Goal: Transaction & Acquisition: Purchase product/service

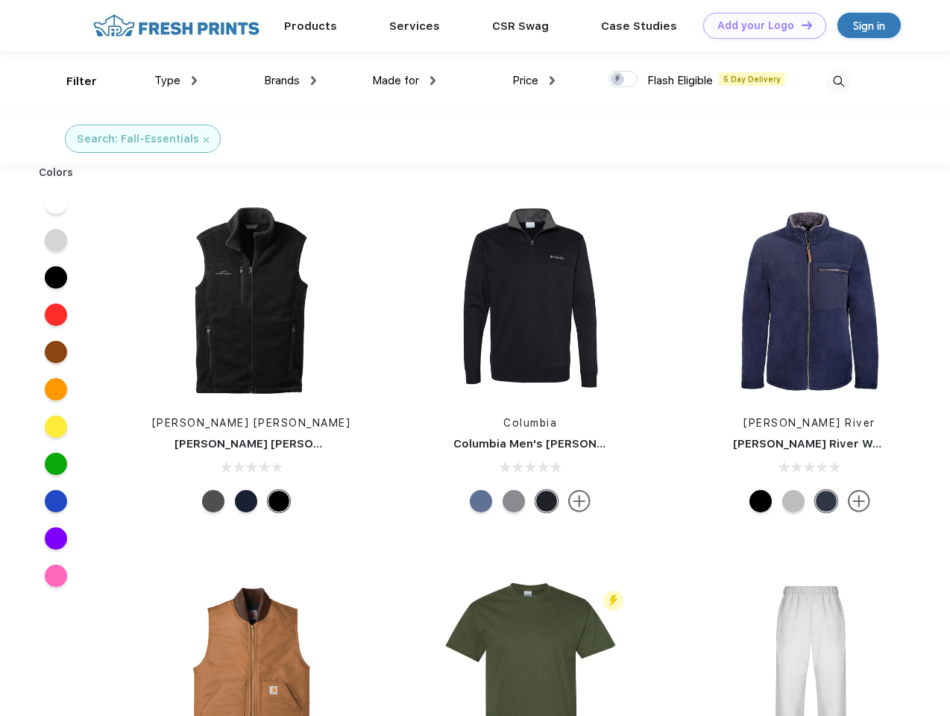
click at [759, 25] on link "Add your Logo Design Tool" at bounding box center [764, 26] width 123 height 26
click at [0, 0] on div "Design Tool" at bounding box center [0, 0] width 0 height 0
click at [800, 25] on link "Add your Logo Design Tool" at bounding box center [764, 26] width 123 height 26
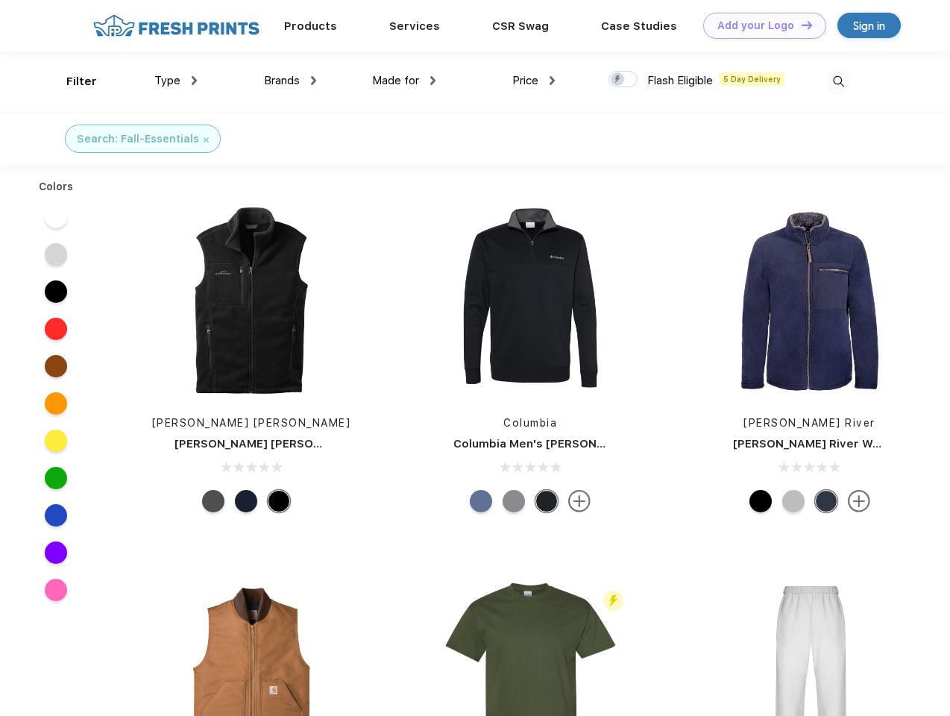
click at [72, 81] on div "Filter" at bounding box center [81, 81] width 31 height 17
click at [176, 81] on span "Type" at bounding box center [167, 80] width 26 height 13
click at [290, 81] on span "Brands" at bounding box center [282, 80] width 36 height 13
click at [404, 81] on span "Made for" at bounding box center [395, 80] width 47 height 13
click at [534, 81] on span "Price" at bounding box center [525, 80] width 26 height 13
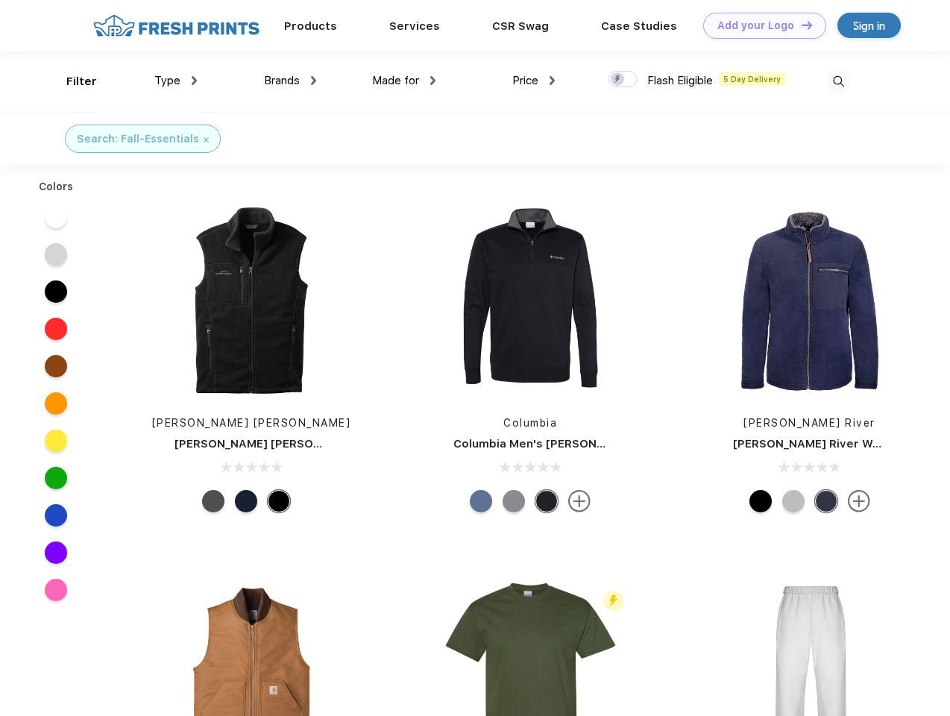
click at [623, 80] on div at bounding box center [622, 79] width 29 height 16
click at [618, 80] on input "checkbox" at bounding box center [613, 75] width 10 height 10
click at [838, 81] on img at bounding box center [838, 81] width 25 height 25
